Goal: Task Accomplishment & Management: Use online tool/utility

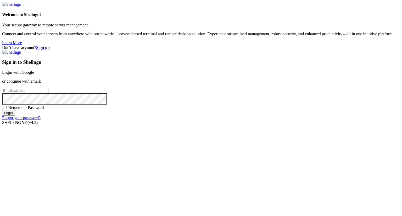
click at [34, 75] on link "Login with Google" at bounding box center [18, 72] width 32 height 4
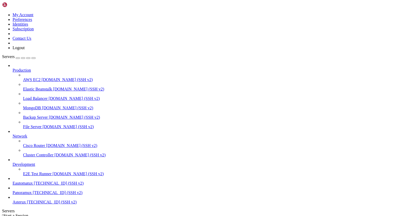
click at [33, 186] on span "Eautomatux" at bounding box center [23, 183] width 20 height 4
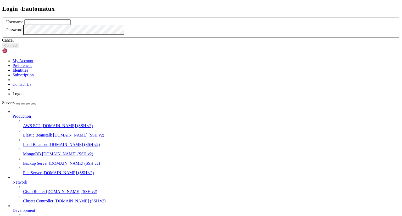
type input "leca"
click at [19, 48] on button "Connect" at bounding box center [10, 45] width 17 height 5
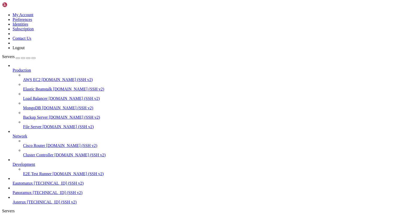
scroll to position [23, 0]
click at [39, 191] on span "[TECHNICAL_ID] (SSH v2)" at bounding box center [58, 193] width 50 height 4
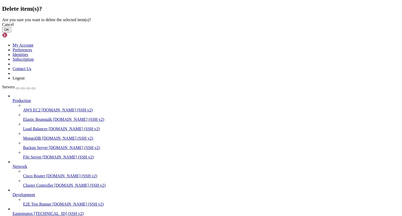
click at [11, 32] on button "OK" at bounding box center [6, 29] width 9 height 5
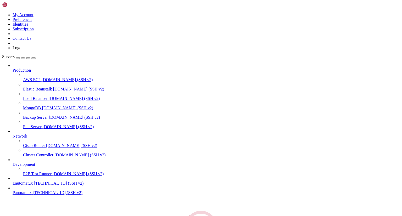
scroll to position [9, 0]
click at [33, 208] on span "Eautomatux" at bounding box center [23, 210] width 20 height 4
click at [29, 195] on span "Panoramux" at bounding box center [22, 193] width 19 height 4
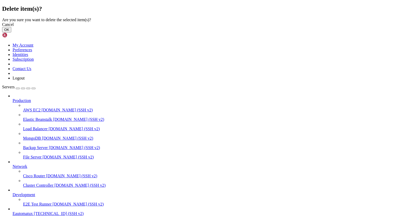
click at [11, 32] on button "OK" at bounding box center [6, 29] width 9 height 5
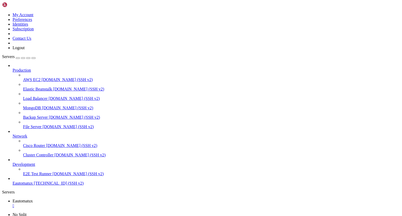
click at [2, 13] on icon at bounding box center [2, 13] width 0 height 0
click at [25, 50] on link "Logout" at bounding box center [19, 48] width 12 height 4
